Goal: Task Accomplishment & Management: Use online tool/utility

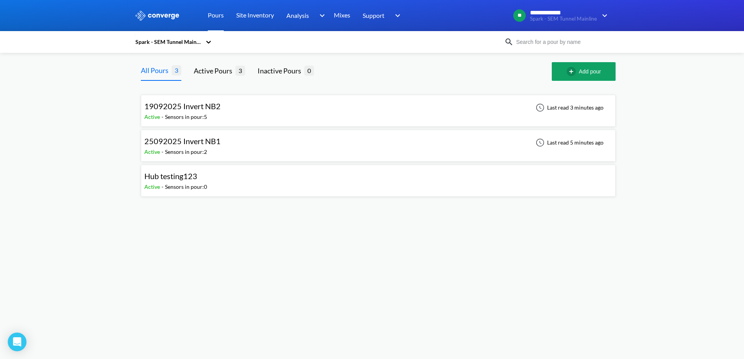
click at [213, 104] on span "19092025 Invert NB2" at bounding box center [182, 106] width 76 height 9
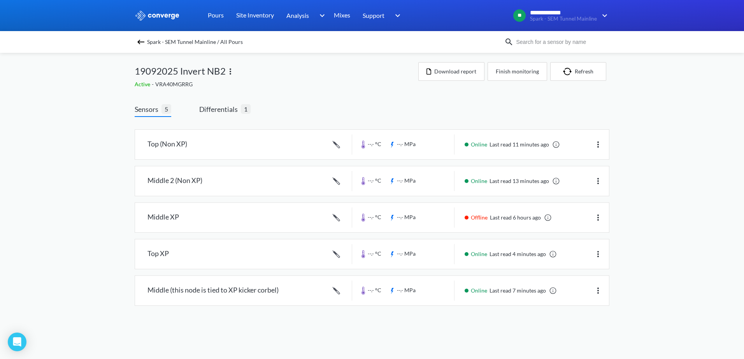
click at [139, 42] on img at bounding box center [140, 41] width 9 height 9
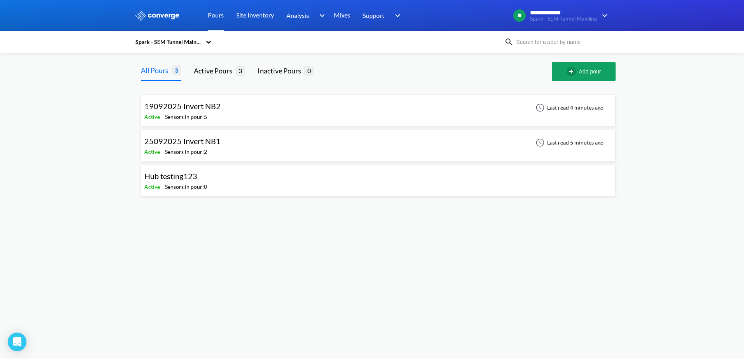
click at [223, 141] on div "25092025 Invert NB1 Active - Sensors in pour: 2 Last read 5 minutes ago" at bounding box center [378, 145] width 468 height 25
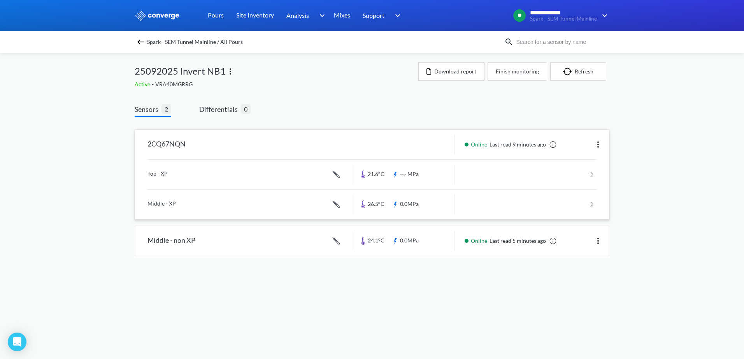
click at [289, 172] on link at bounding box center [371, 175] width 449 height 30
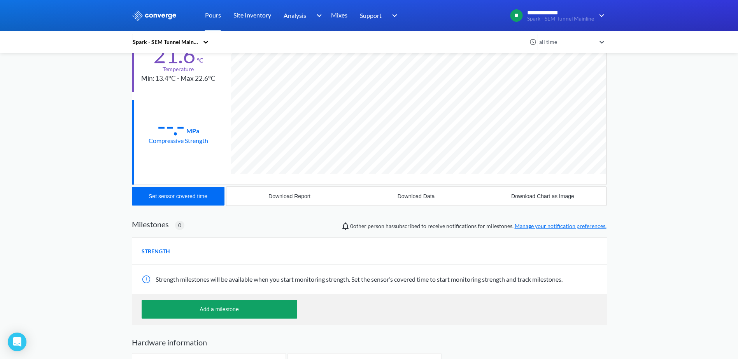
scroll to position [78, 0]
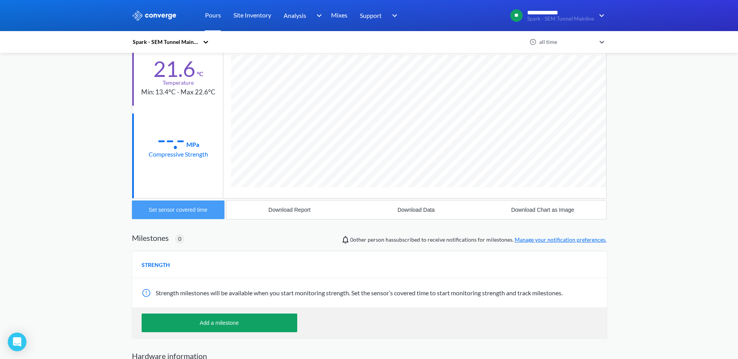
click at [200, 212] on div "Set sensor covered time" at bounding box center [178, 210] width 59 height 6
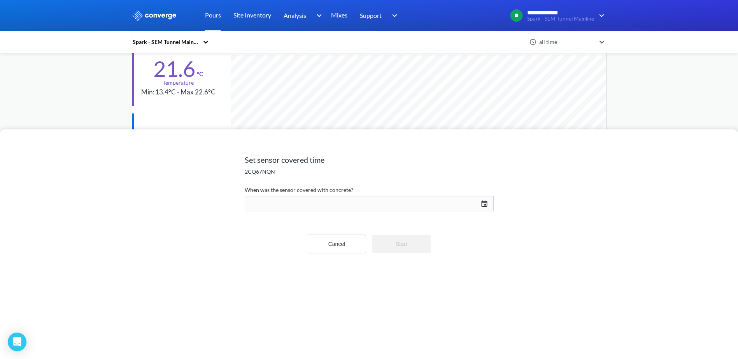
scroll to position [414, 475]
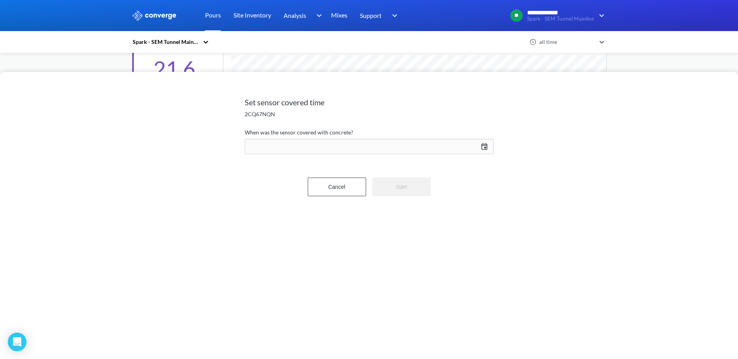
click at [480, 147] on div "[DATE] Press the down arrow key to interact with the calendar and select a date…" at bounding box center [369, 146] width 249 height 19
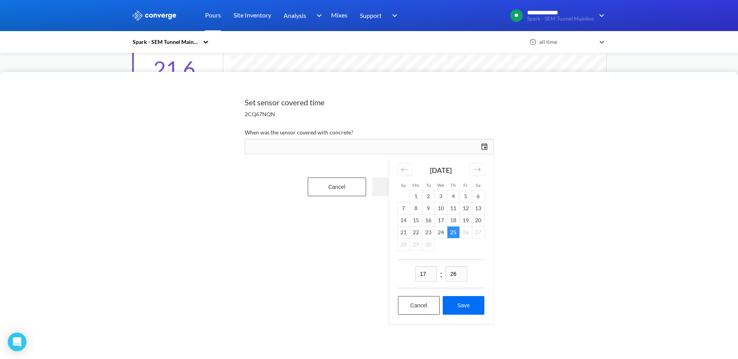
click at [427, 274] on input "17" at bounding box center [426, 274] width 22 height 16
type input "16"
click at [463, 309] on button "Save" at bounding box center [463, 305] width 41 height 19
type input "16:26[DATE]"
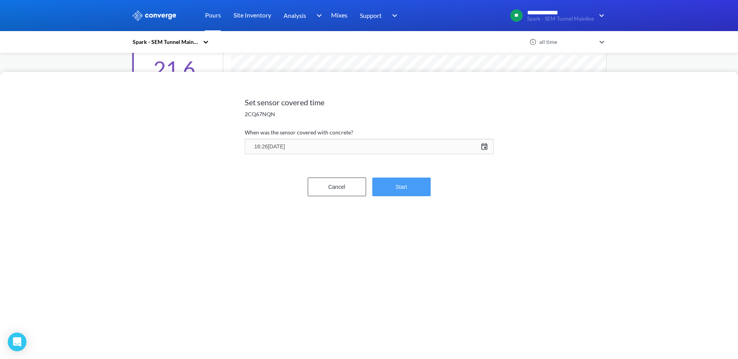
click at [414, 186] on button "Start" at bounding box center [401, 187] width 58 height 19
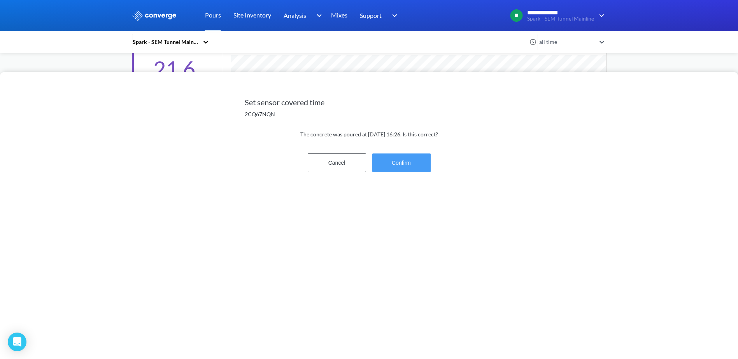
click at [409, 161] on button "Confirm" at bounding box center [401, 163] width 58 height 19
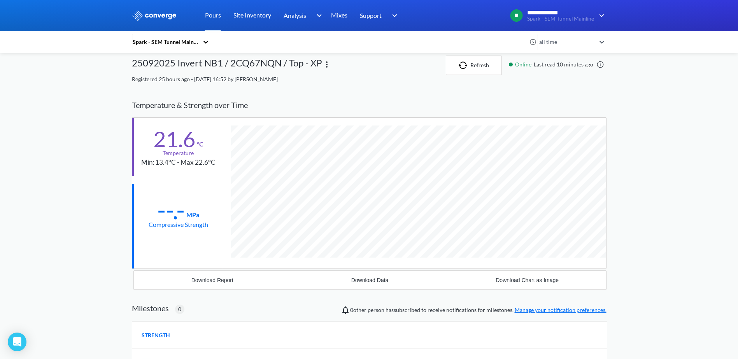
scroll to position [7, 0]
click at [239, 65] on div "25092025 Invert NB1 / 2CQ67NQN / Top - XP" at bounding box center [227, 65] width 190 height 19
click at [158, 58] on div "25092025 Invert NB1 / 2CQ67NQN / Top - XP" at bounding box center [227, 65] width 190 height 19
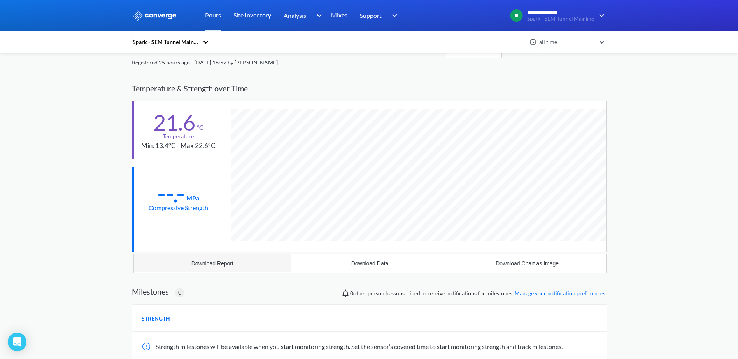
scroll to position [0, 0]
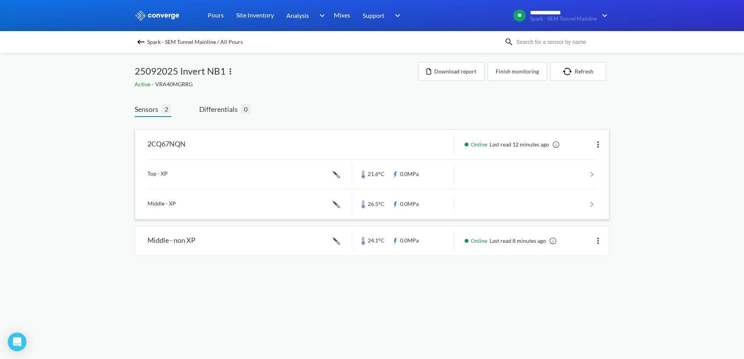
click at [239, 207] on link at bounding box center [371, 205] width 449 height 30
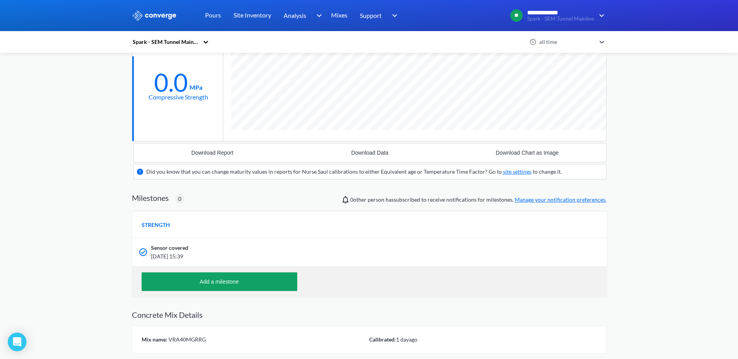
scroll to position [132, 0]
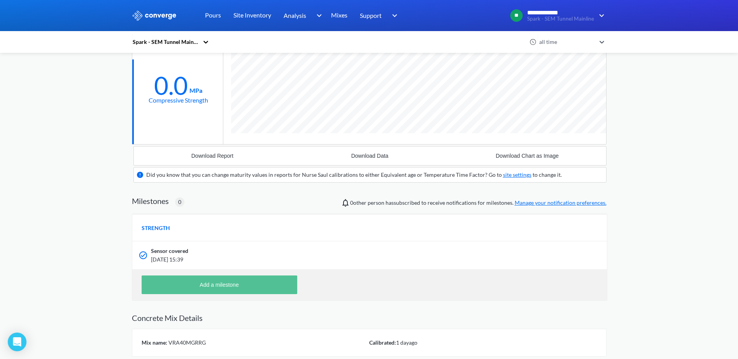
click at [226, 286] on button "Add a milestone" at bounding box center [220, 285] width 156 height 19
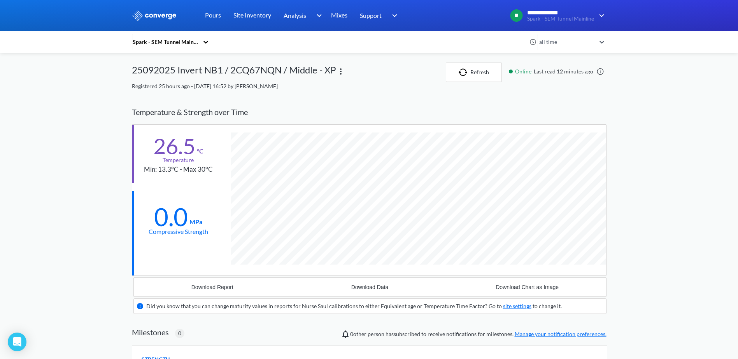
scroll to position [0, 0]
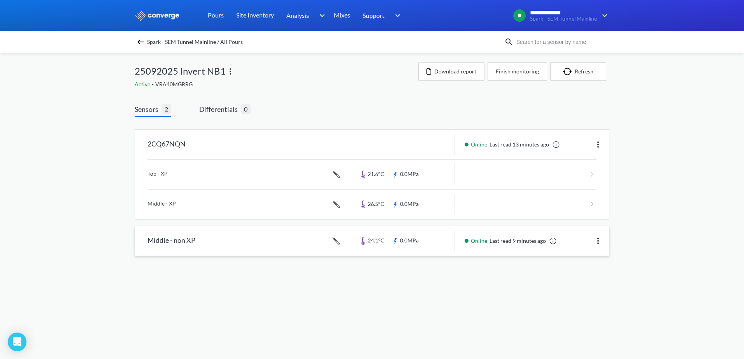
click at [240, 246] on link at bounding box center [372, 241] width 474 height 30
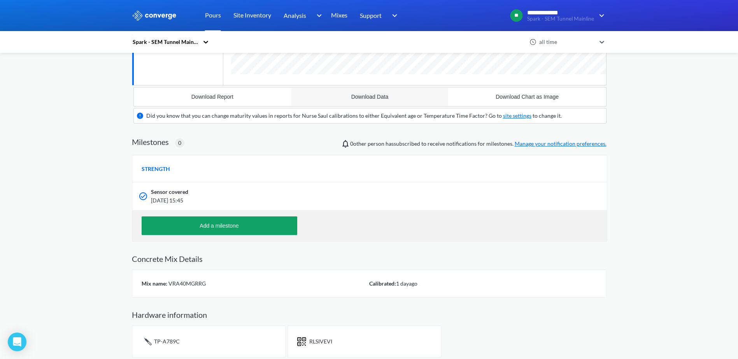
scroll to position [195, 0]
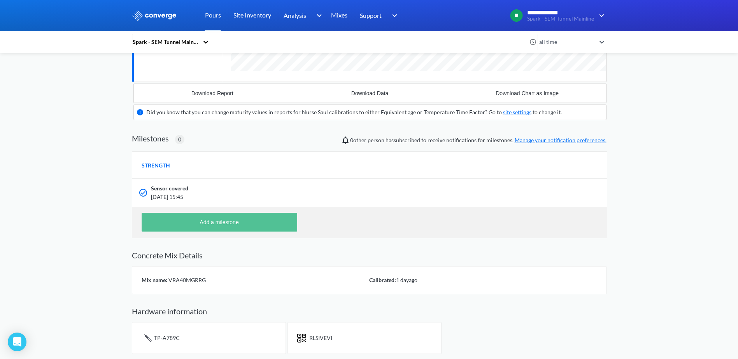
click at [228, 224] on button "Add a milestone" at bounding box center [220, 222] width 156 height 19
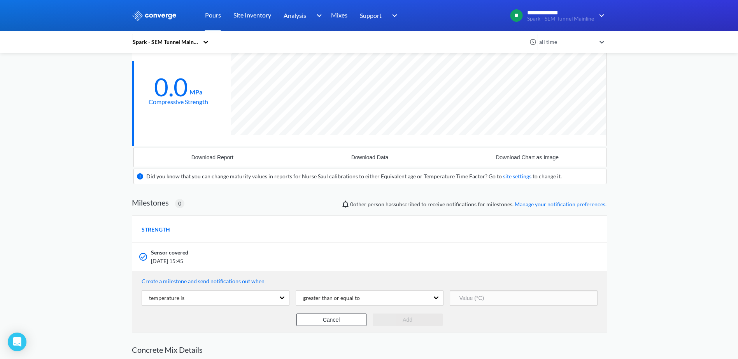
scroll to position [109, 0]
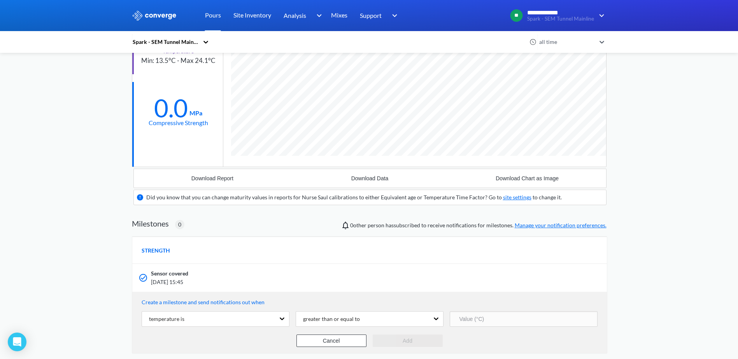
click at [227, 226] on span "Milestones 0 0 other person has subscribed to receive notifications for milesto…" at bounding box center [369, 224] width 475 height 12
click at [338, 345] on button "Cancel" at bounding box center [331, 341] width 70 height 12
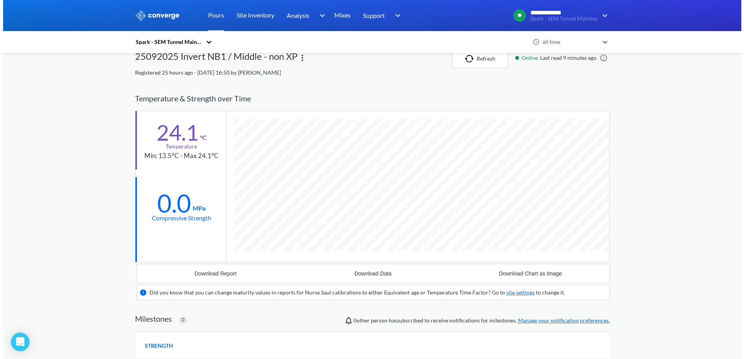
scroll to position [0, 0]
